Goal: Task Accomplishment & Management: Use online tool/utility

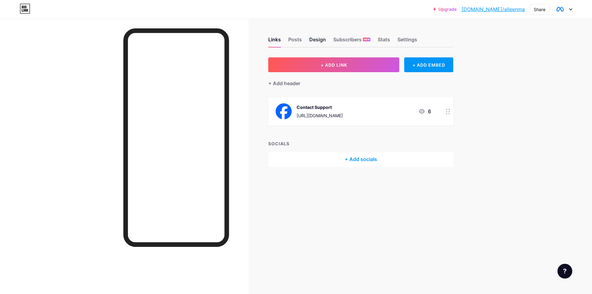
click at [318, 41] on div "Design" at bounding box center [317, 41] width 17 height 11
click at [315, 46] on div "Design" at bounding box center [317, 41] width 17 height 11
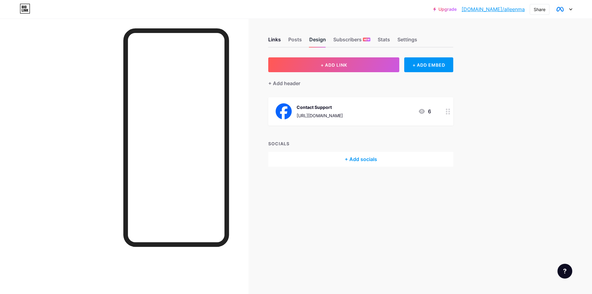
click at [315, 46] on div "Design" at bounding box center [317, 41] width 17 height 11
click at [315, 45] on div "Design" at bounding box center [317, 41] width 17 height 11
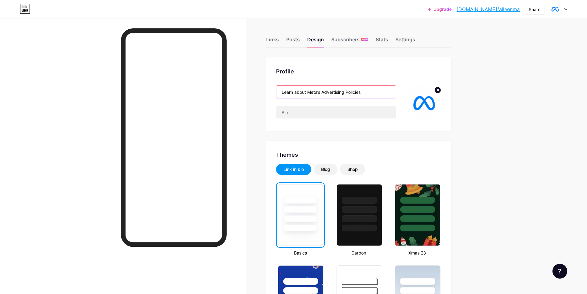
click at [324, 92] on input "Learn about Meta’s Advertising Policies" at bounding box center [335, 92] width 119 height 12
paste input "Meta Business Help Center"
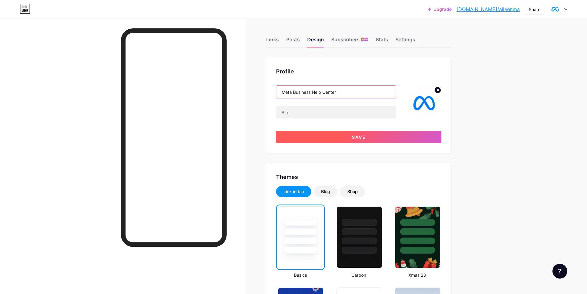
type input "Meta Business Help Center"
click at [363, 137] on span "Save" at bounding box center [359, 137] width 14 height 5
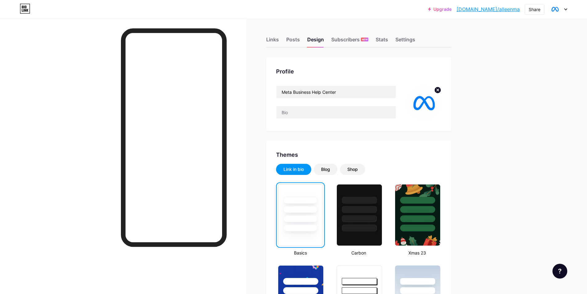
click at [51, 99] on div at bounding box center [123, 166] width 246 height 294
click at [0, 159] on div at bounding box center [123, 166] width 246 height 294
